Goal: Use online tool/utility: Utilize a website feature to perform a specific function

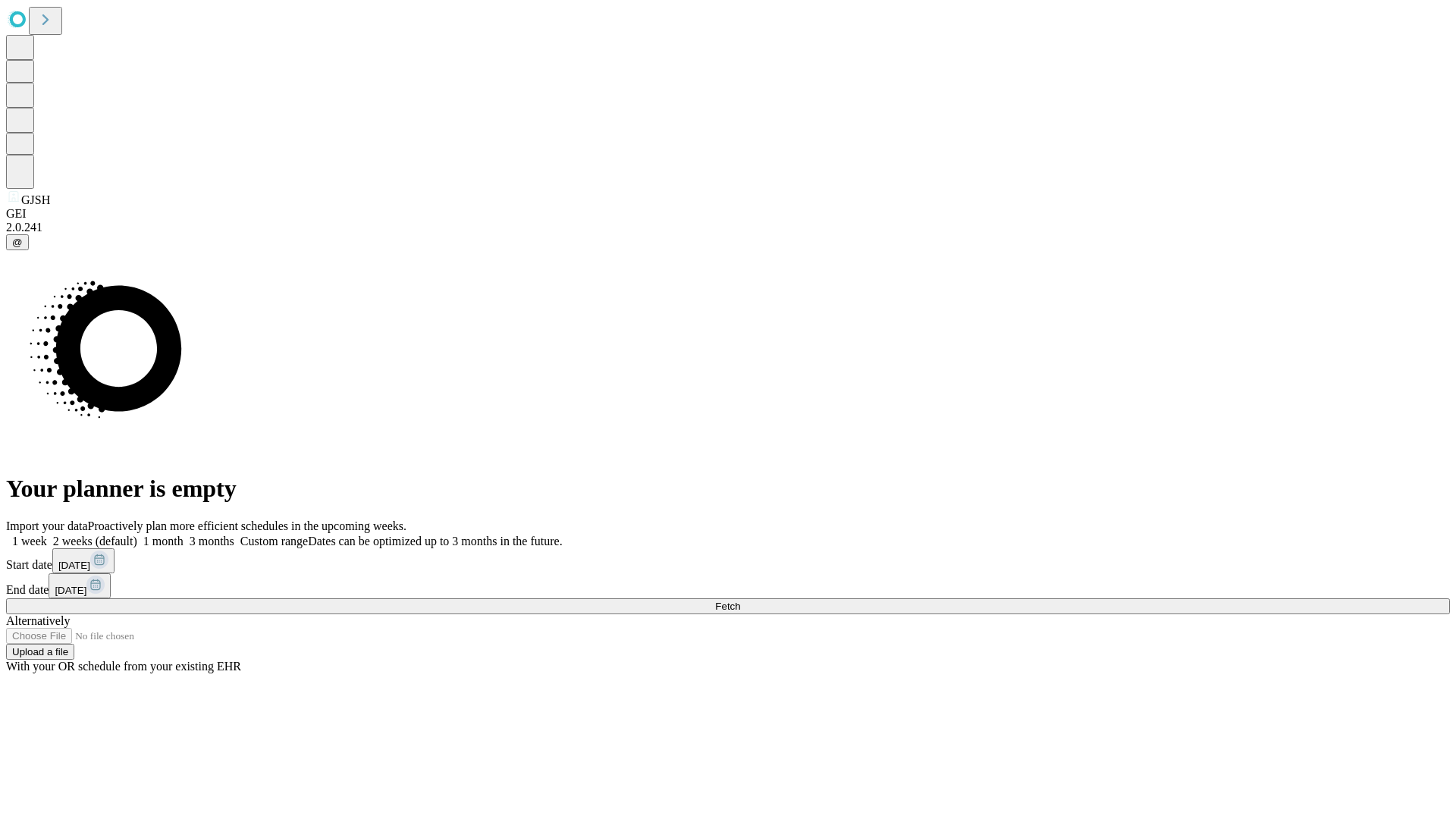
click at [741, 601] on span "Fetch" at bounding box center [728, 606] width 25 height 11
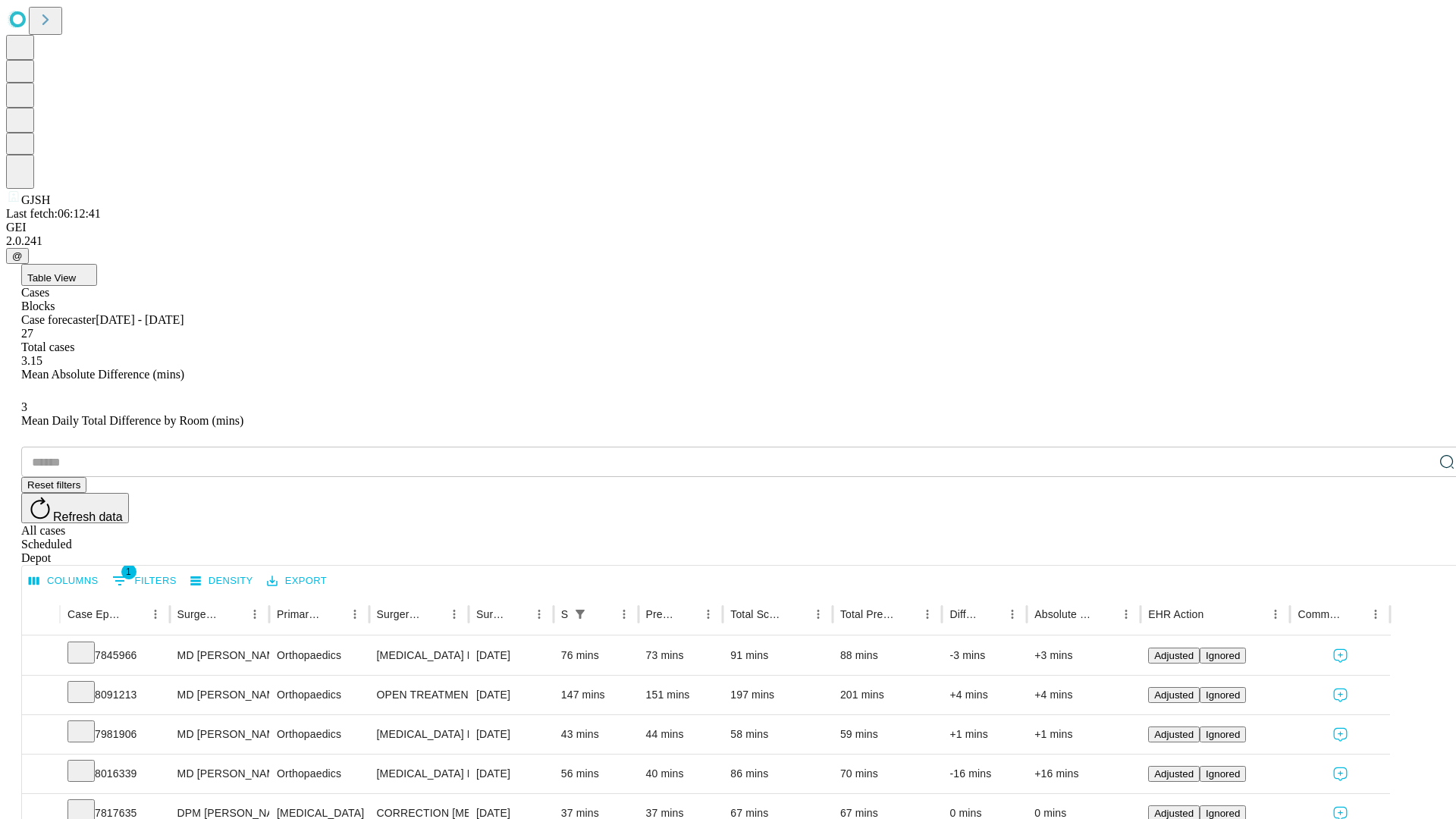
click at [76, 272] on span "Table View" at bounding box center [52, 278] width 49 height 11
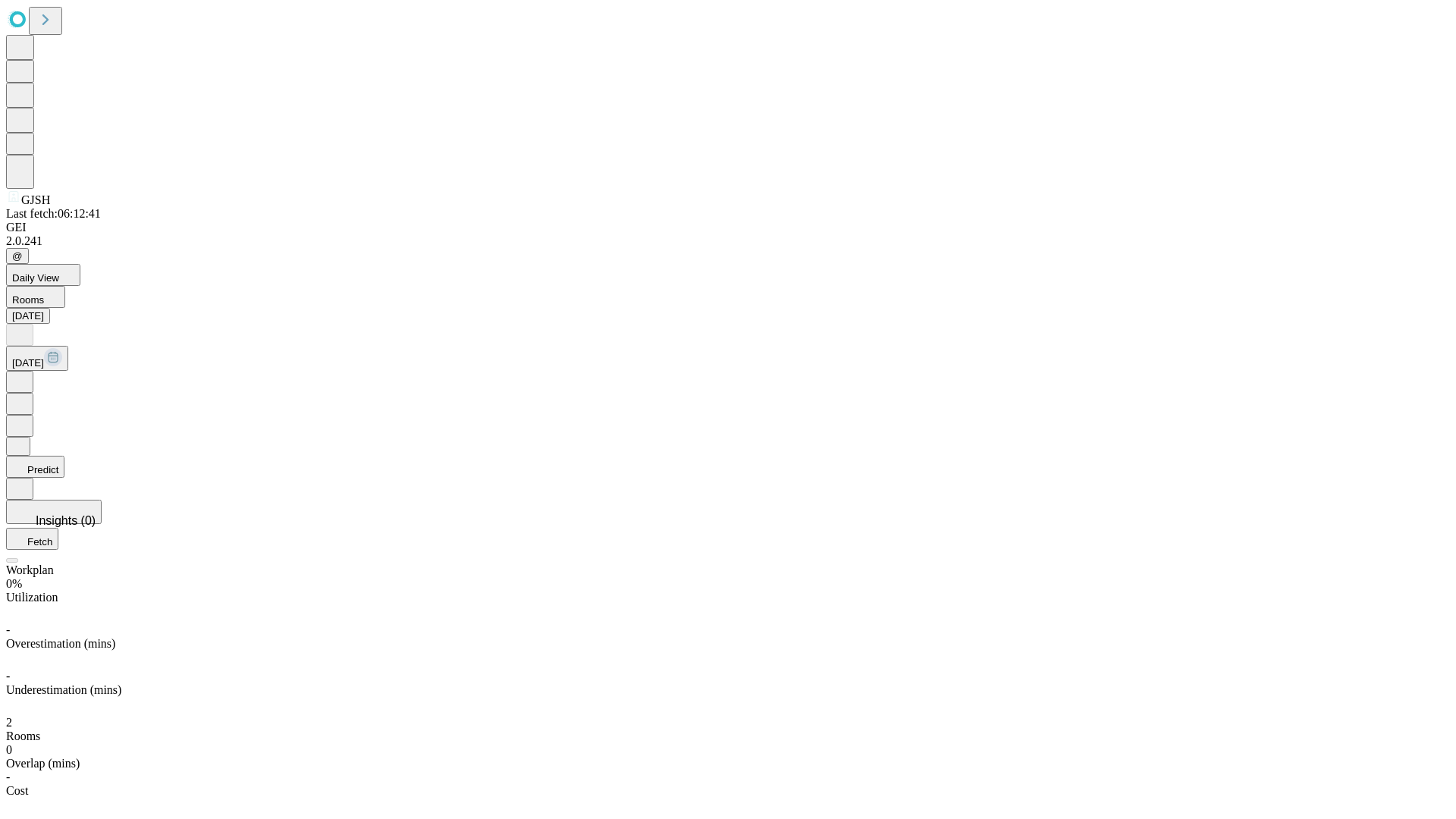
click at [64, 456] on button "Predict" at bounding box center [35, 467] width 59 height 22
